Goal: Information Seeking & Learning: Learn about a topic

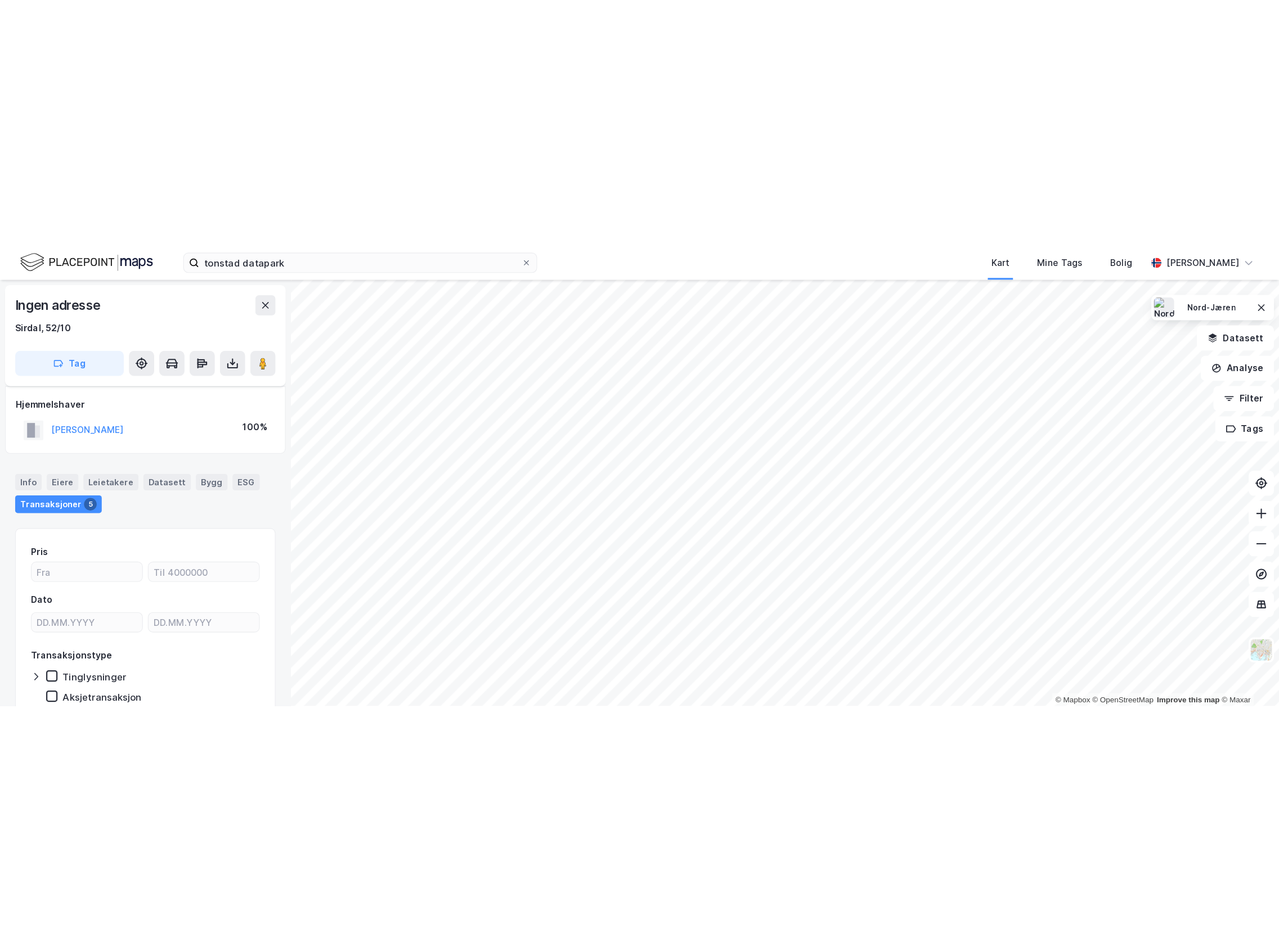
scroll to position [52, 0]
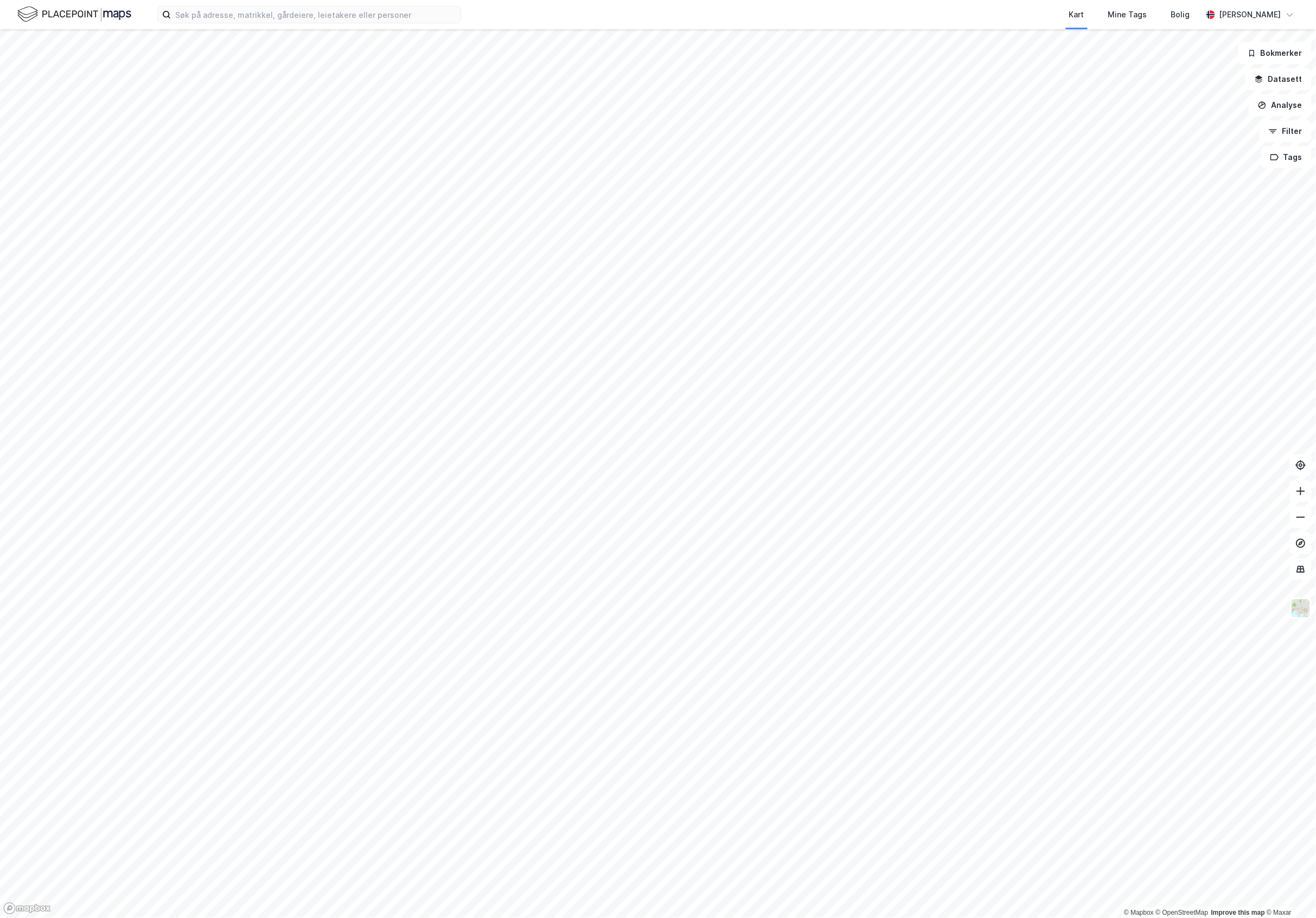
click at [121, 9] on img at bounding box center [74, 14] width 114 height 19
